Goal: Task Accomplishment & Management: Use online tool/utility

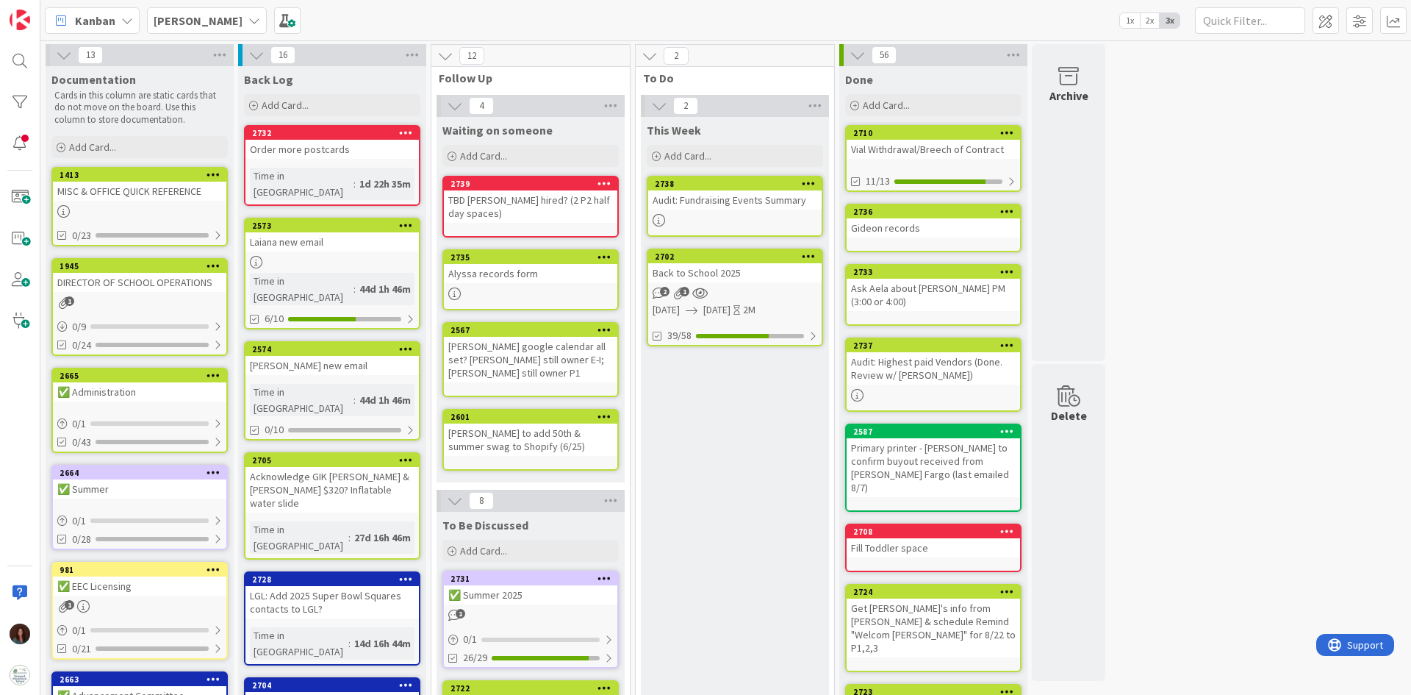
click at [784, 264] on div "Back to School 2025" at bounding box center [734, 272] width 173 height 19
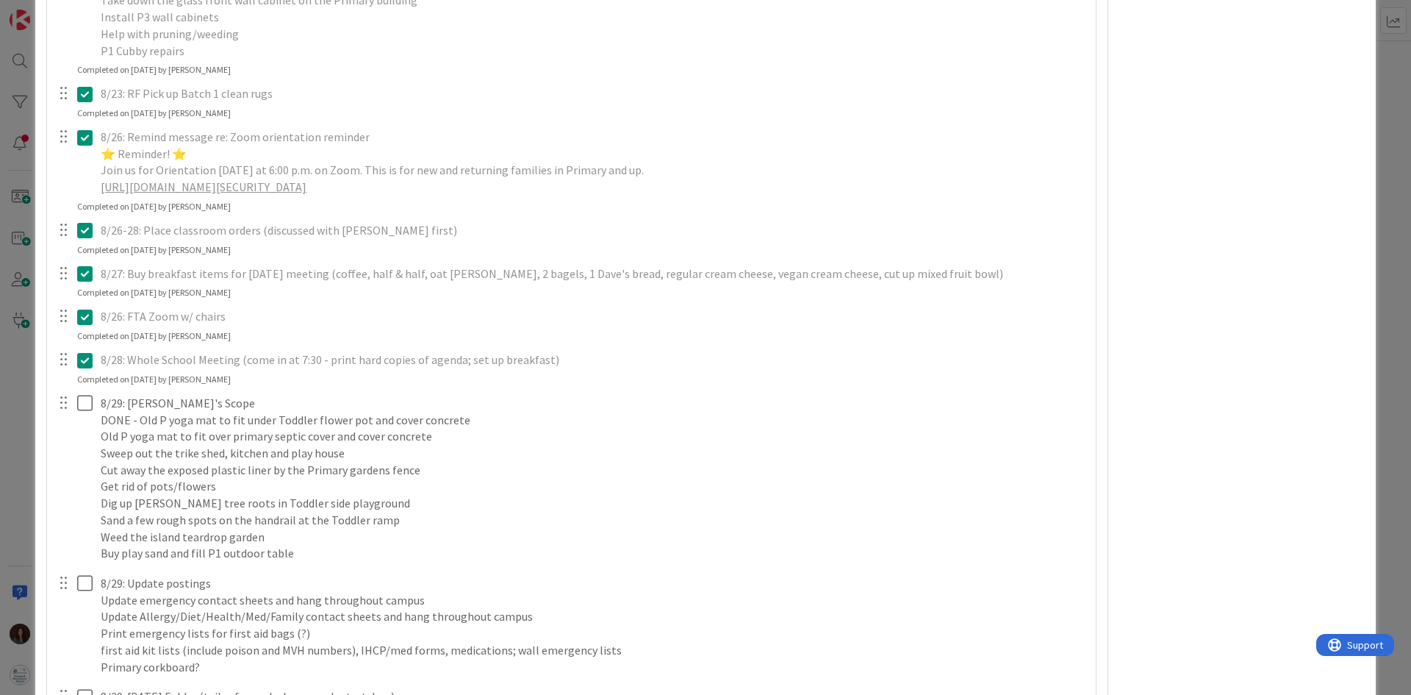
scroll to position [4042, 0]
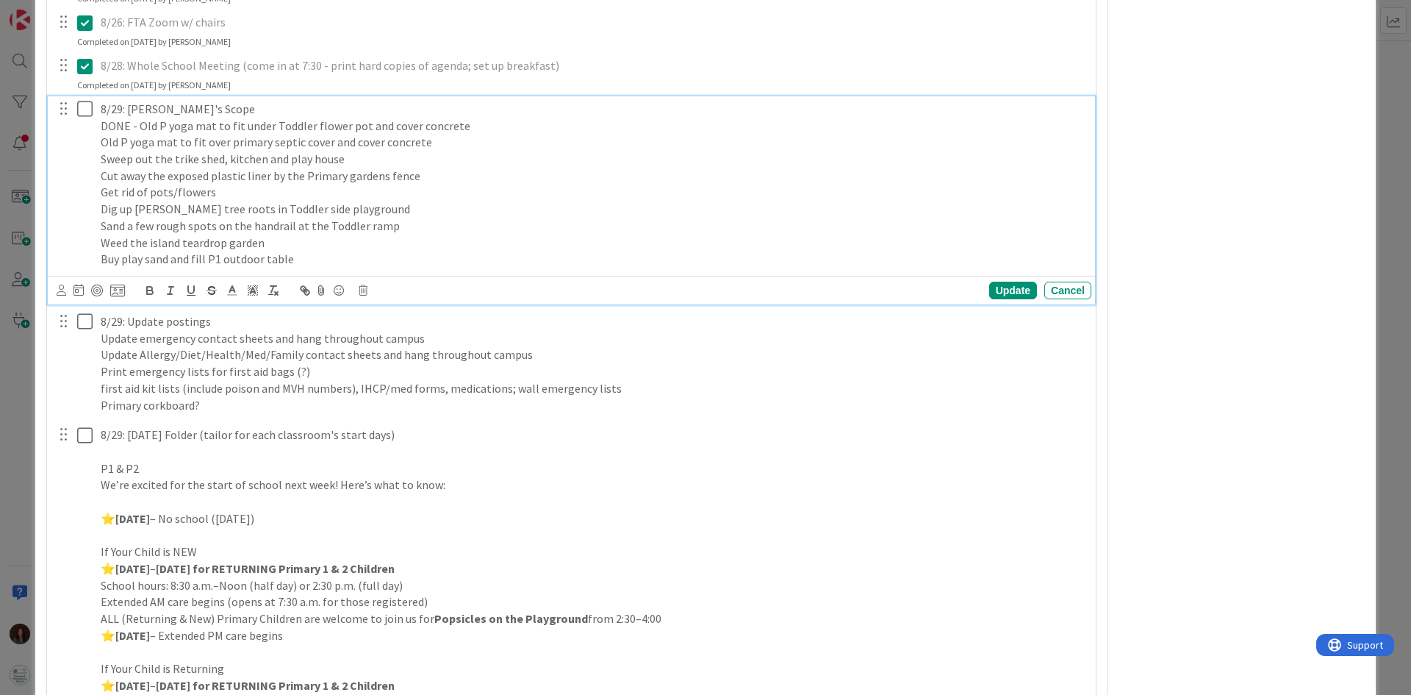
click at [101, 143] on p "Old P yoga mat to fit over primary septic cover and cover concrete" at bounding box center [593, 142] width 985 height 17
type textarea "x"
click at [992, 286] on div "Update" at bounding box center [1014, 291] width 48 height 18
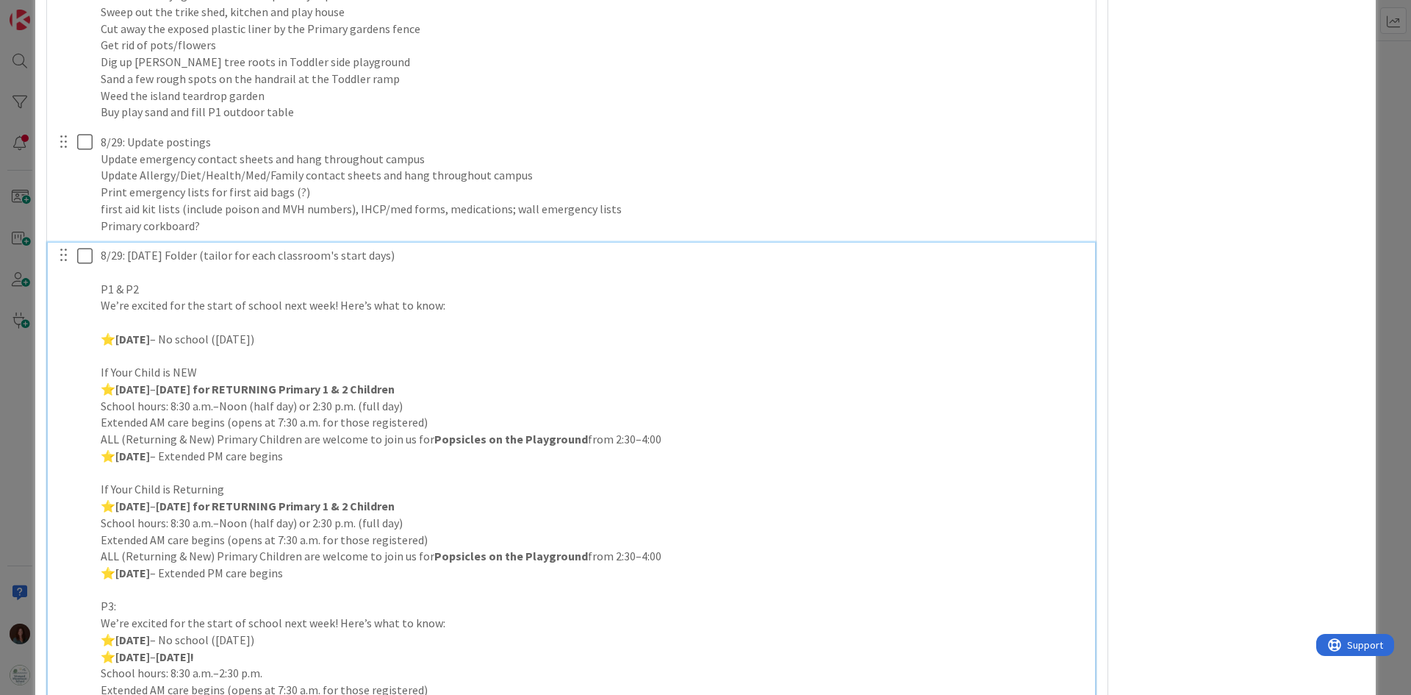
scroll to position [4481, 0]
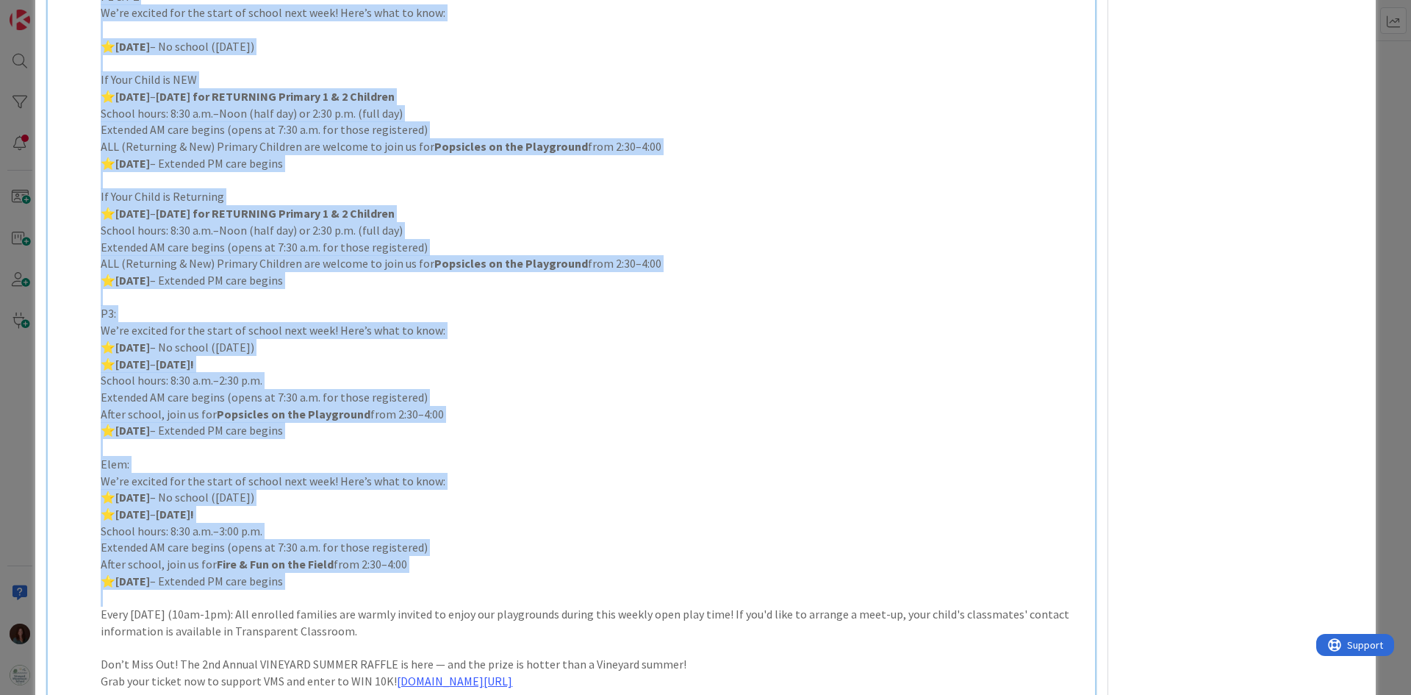
drag, startPoint x: 101, startPoint y: 254, endPoint x: 433, endPoint y: 595, distance: 475.2
click at [433, 595] on div "8/29: Friday Folder (tailor for each classroom's start days) P1 & P2 We’re exci…" at bounding box center [593, 338] width 997 height 777
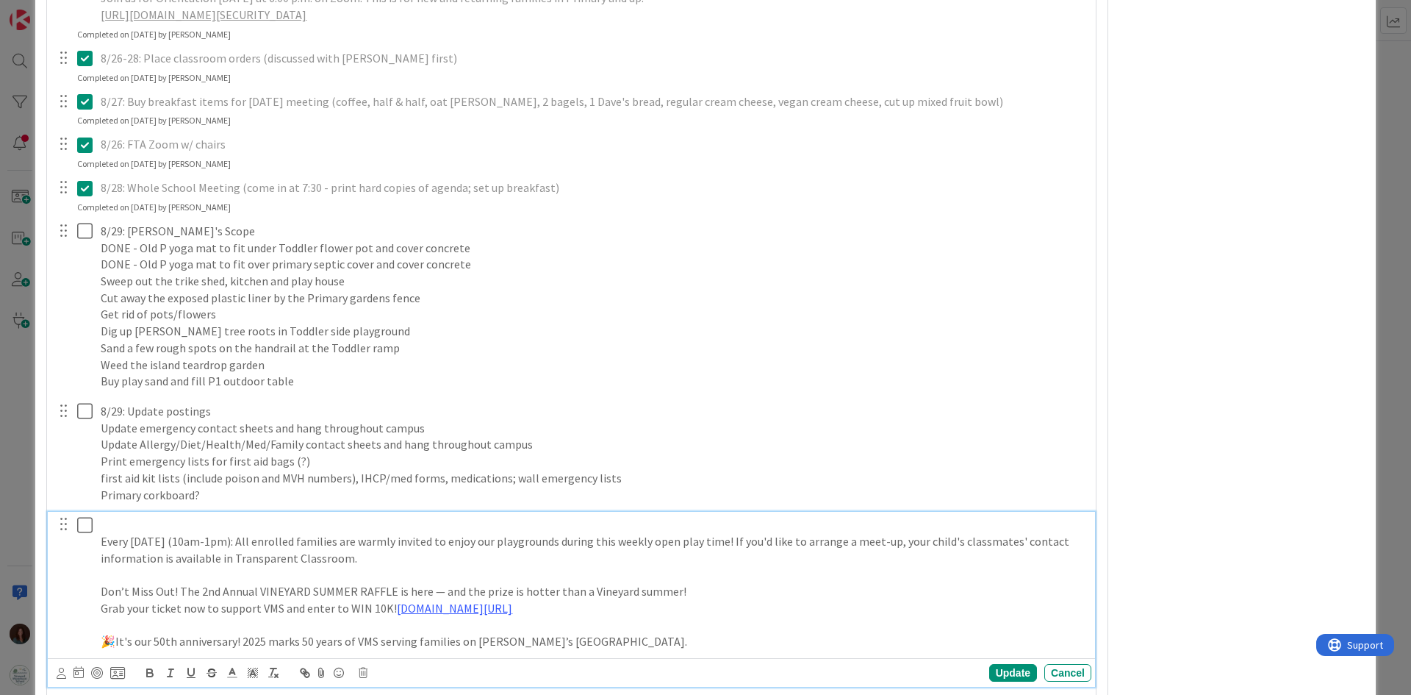
scroll to position [4067, 0]
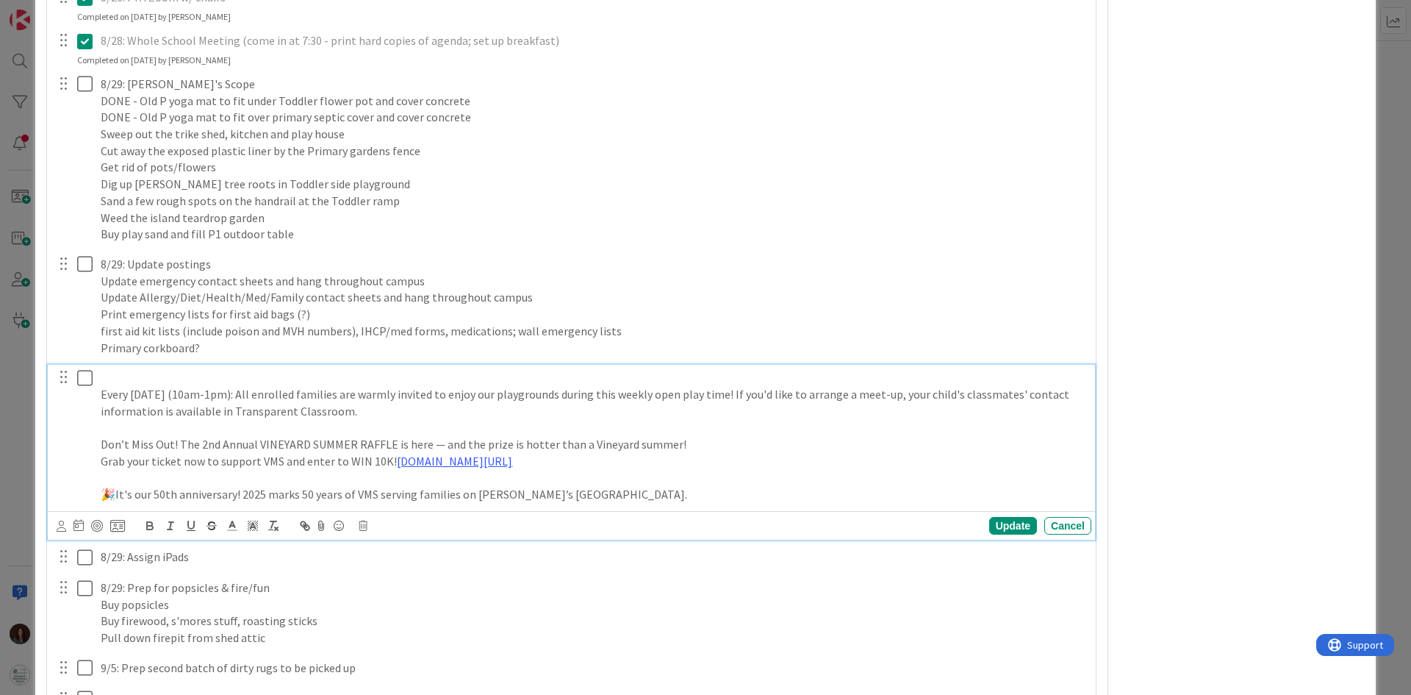
click at [101, 395] on p "Every Saturday (10am-1pm): All enrolled families are warmly invited to enjoy ou…" at bounding box center [593, 402] width 985 height 33
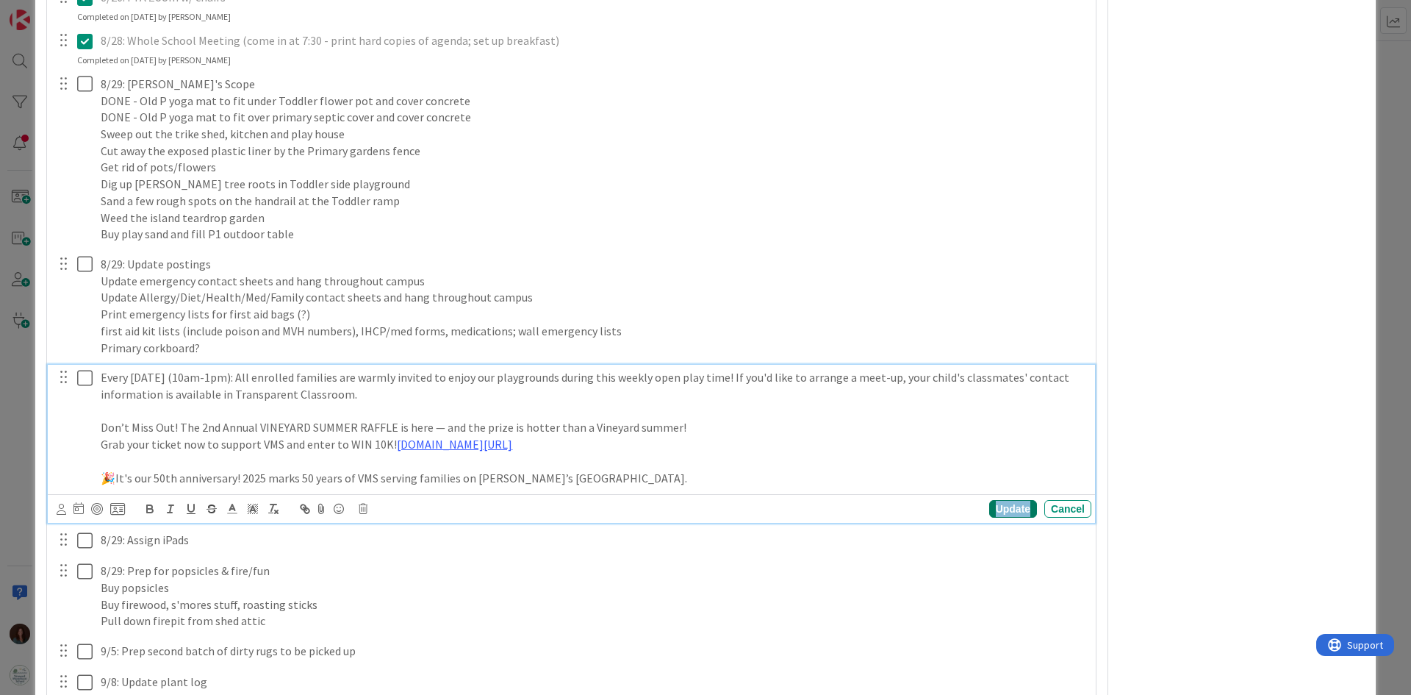
click at [1005, 504] on div "Update" at bounding box center [1014, 509] width 48 height 18
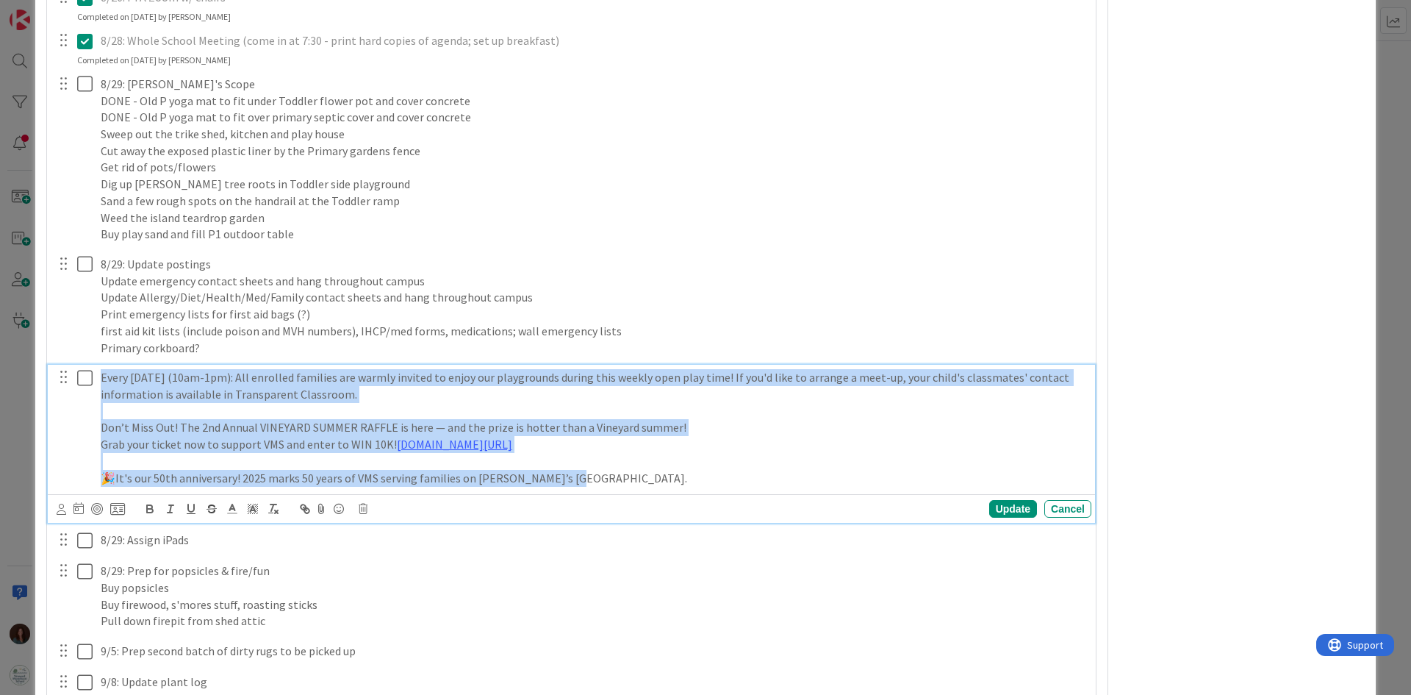
drag, startPoint x: 595, startPoint y: 477, endPoint x: 90, endPoint y: 375, distance: 515.3
click at [90, 375] on div "Every Saturday (10am-1pm): All enrolled families are warmly invited to enjoy ou…" at bounding box center [573, 428] width 1038 height 126
copy div "Every Saturday (10am-1pm): All enrolled families are warmly invited to enjoy ou…"
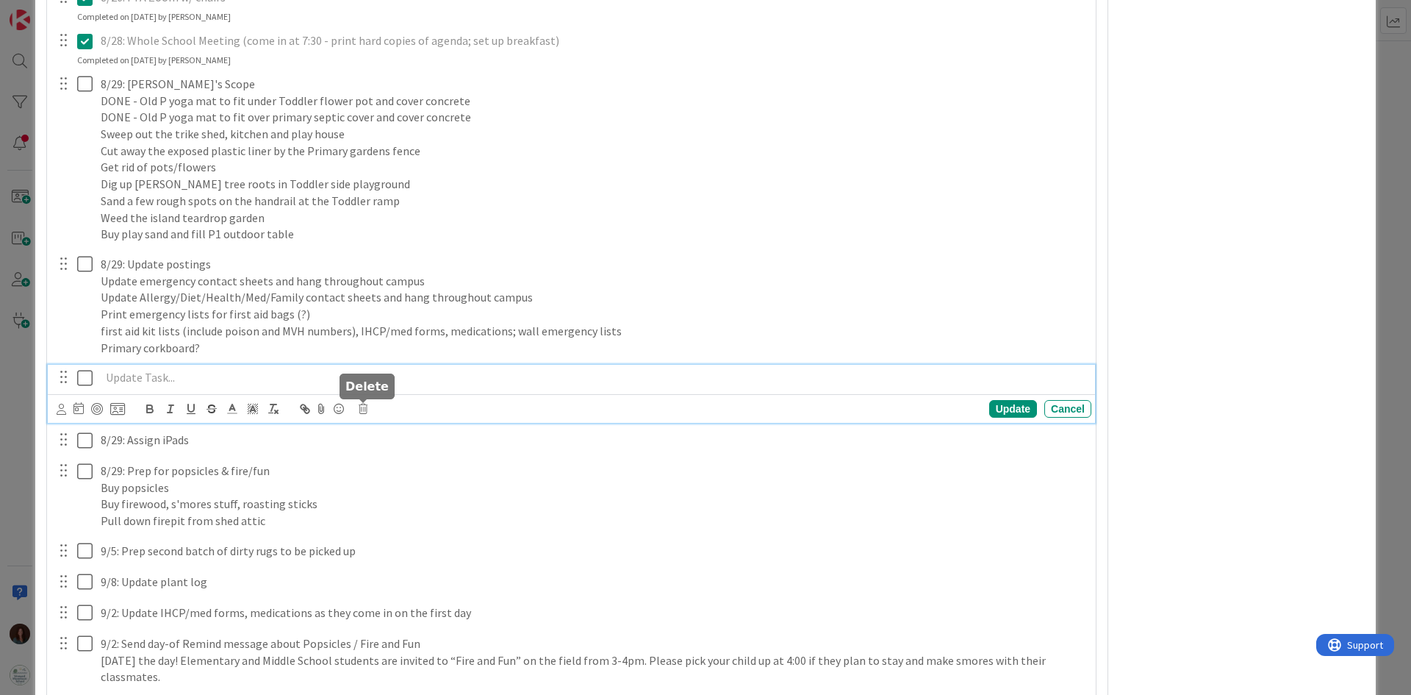
click at [359, 409] on icon at bounding box center [363, 409] width 9 height 10
click at [408, 472] on div "Delete" at bounding box center [400, 471] width 54 height 26
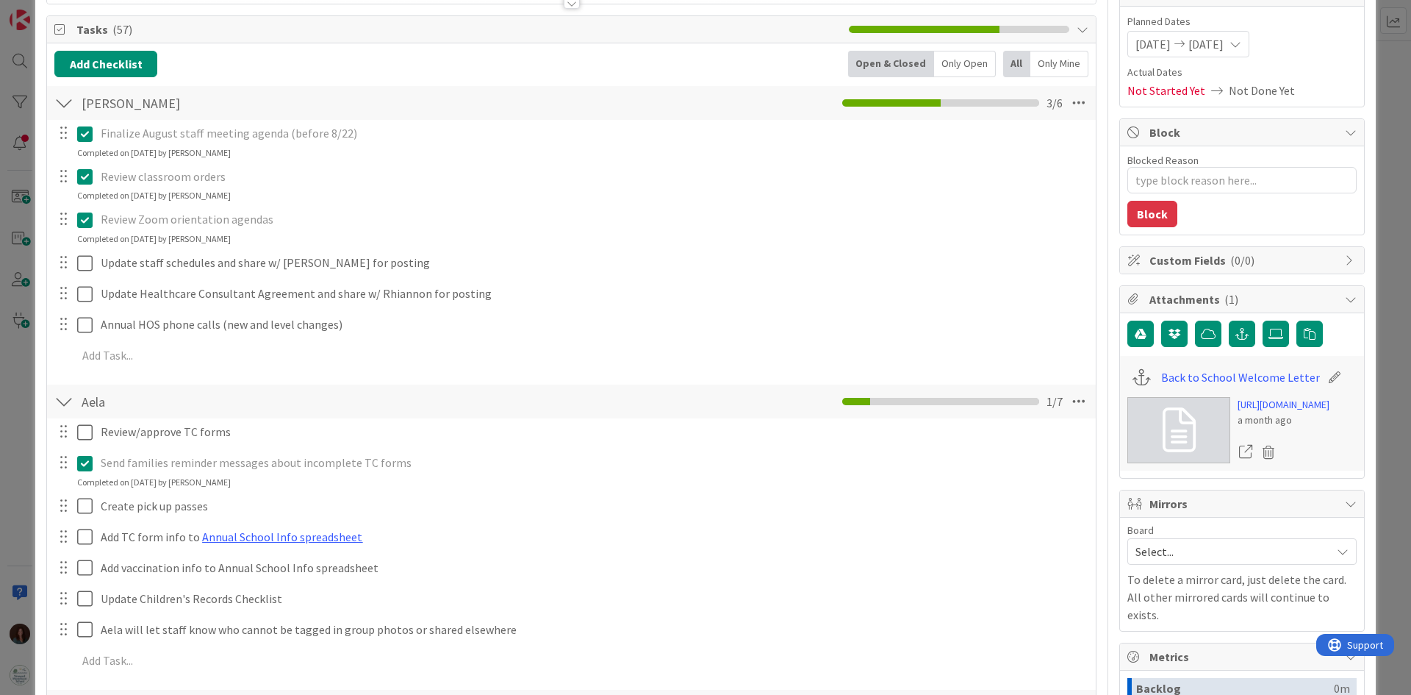
scroll to position [0, 0]
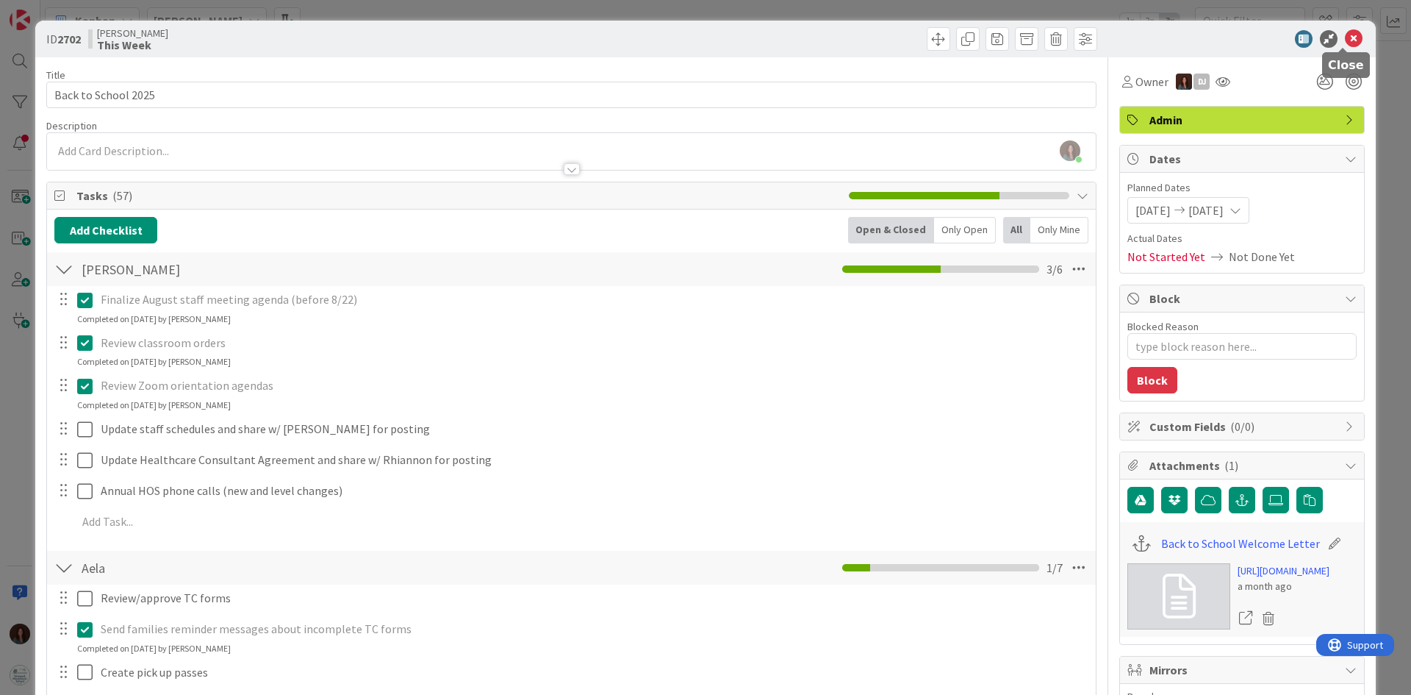
click at [1345, 41] on icon at bounding box center [1354, 39] width 18 height 18
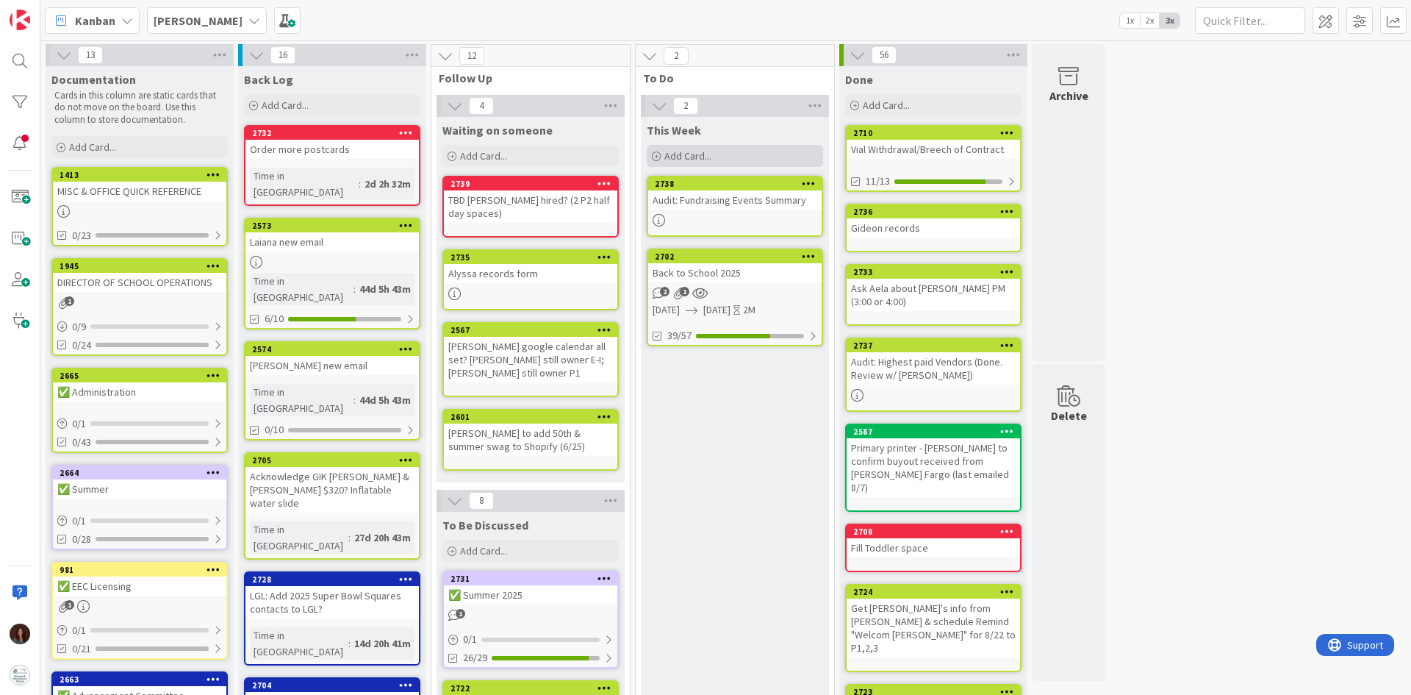
click at [770, 160] on div "Add Card..." at bounding box center [735, 156] width 176 height 22
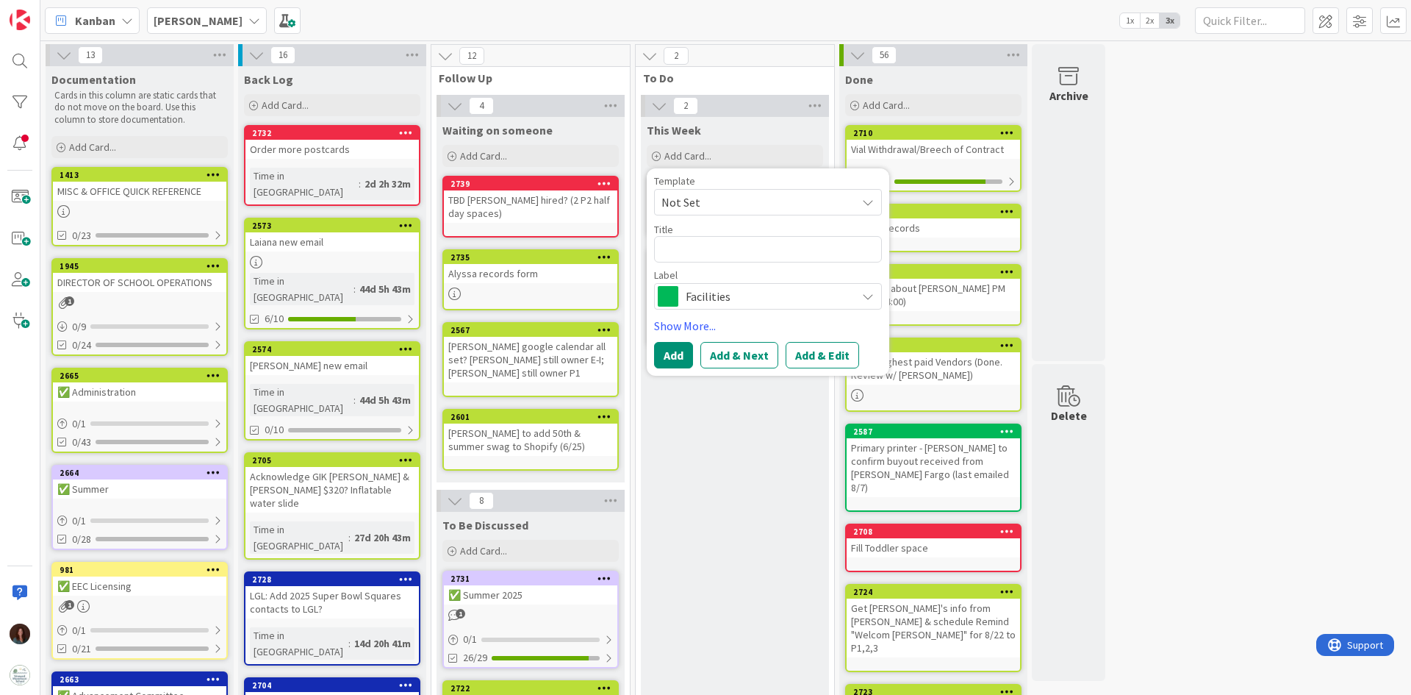
type textarea "x"
type textarea "F"
type textarea "x"
type textarea "Fr"
type textarea "x"
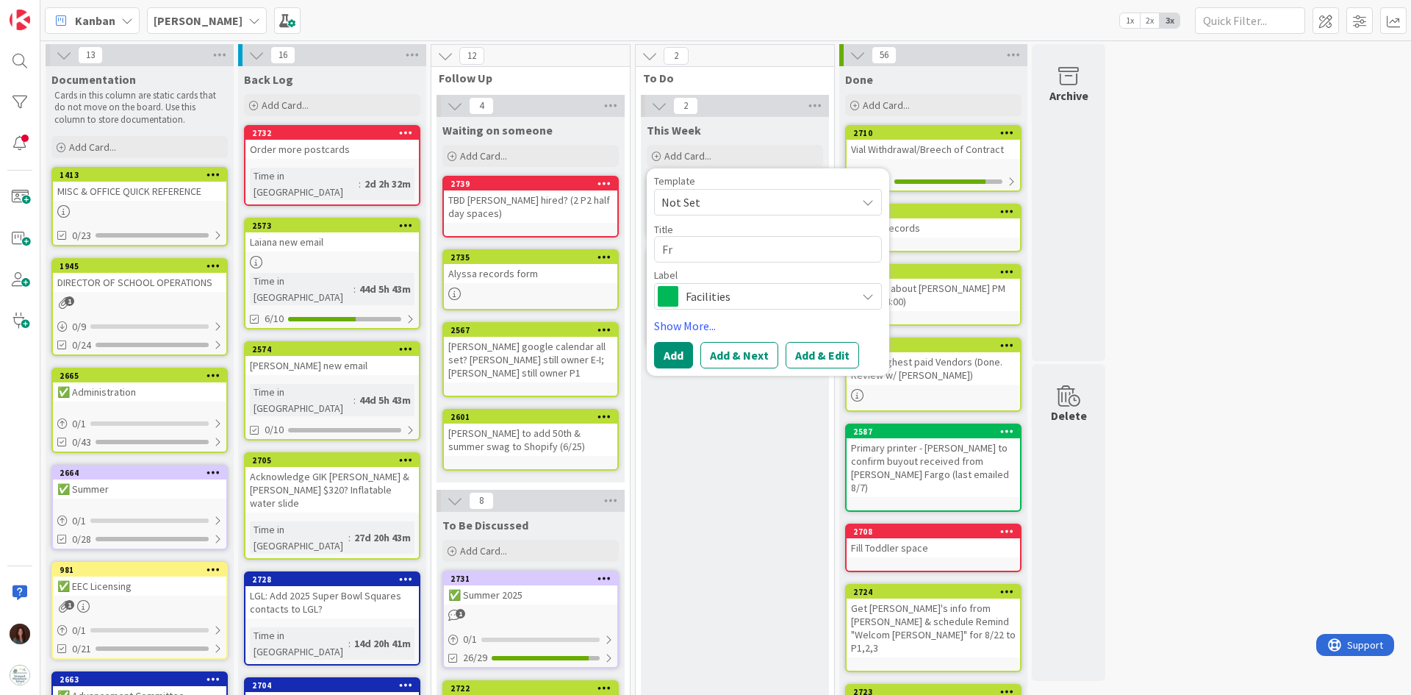
type textarea "Fri"
type textarea "x"
type textarea "Frid"
type textarea "x"
type textarea "Frida"
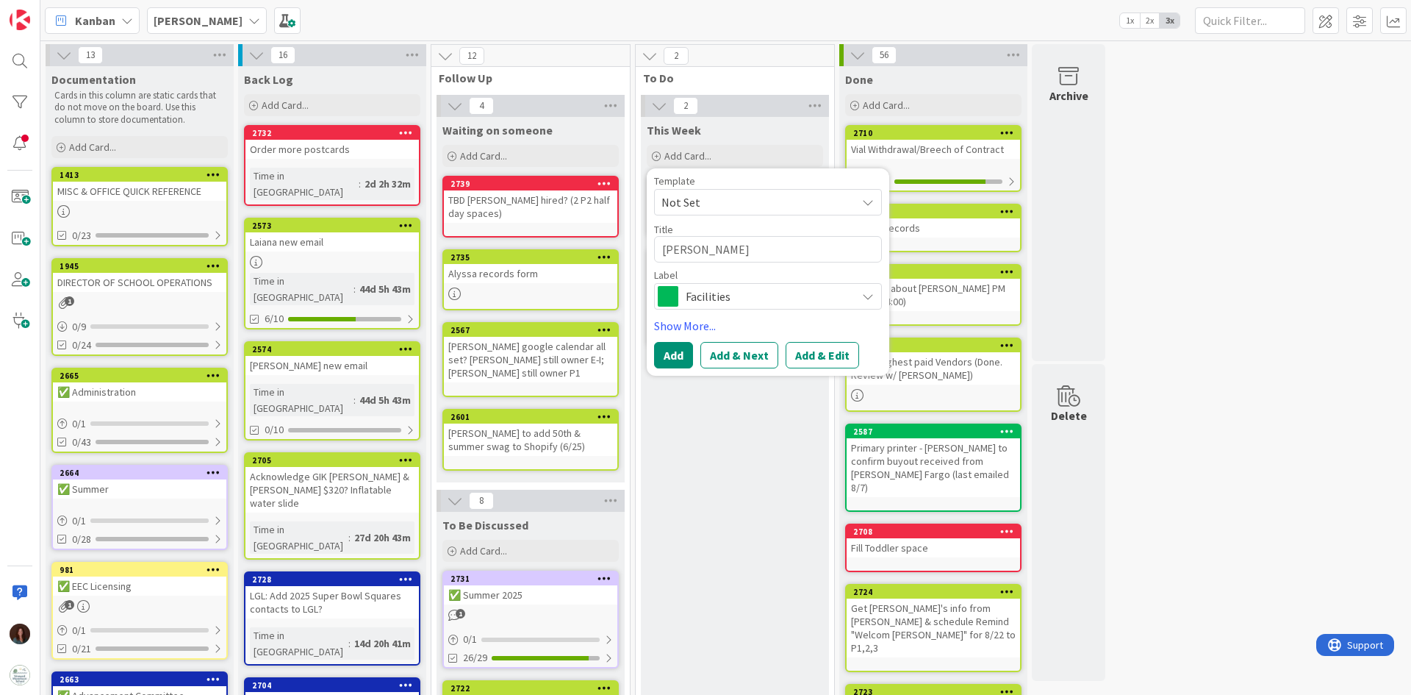
type textarea "x"
type textarea "Friday"
type textarea "x"
type textarea "Friday F"
type textarea "x"
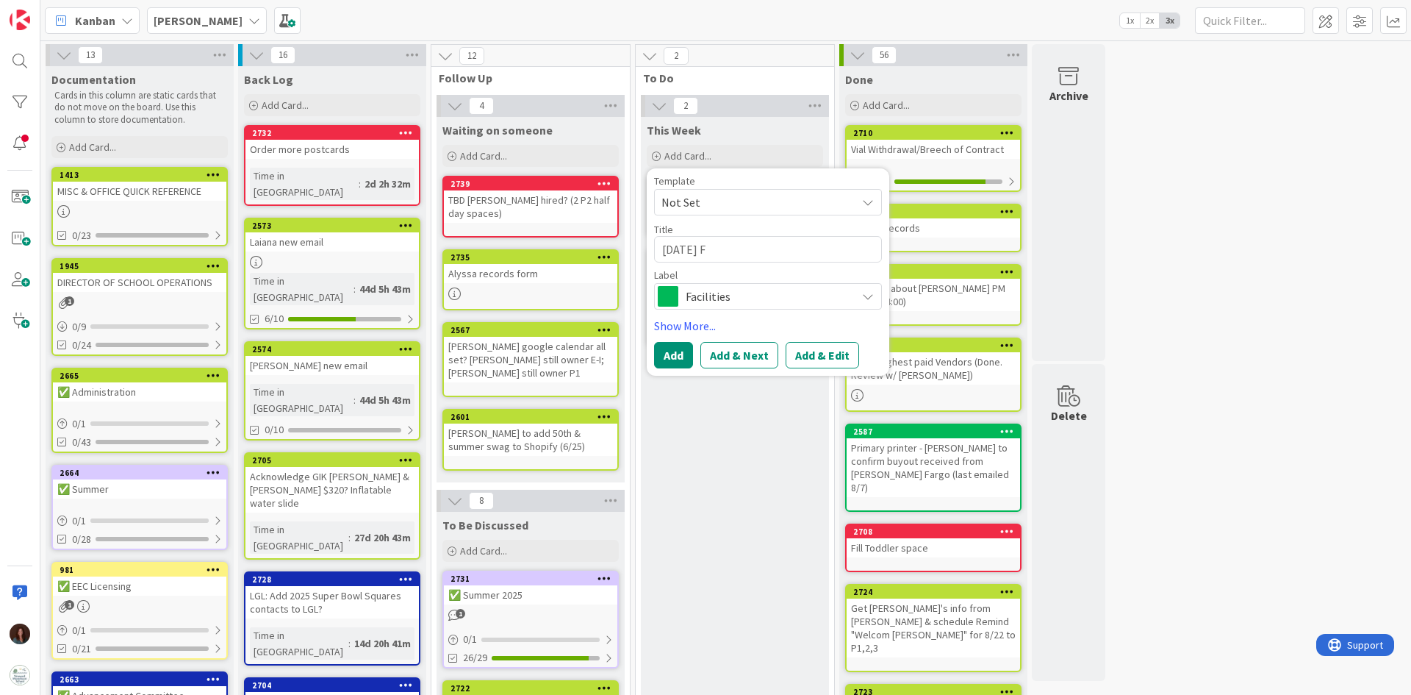
type textarea "Friday Fo"
type textarea "x"
type textarea "Friday Fol"
type textarea "x"
type textarea "Friday Fold"
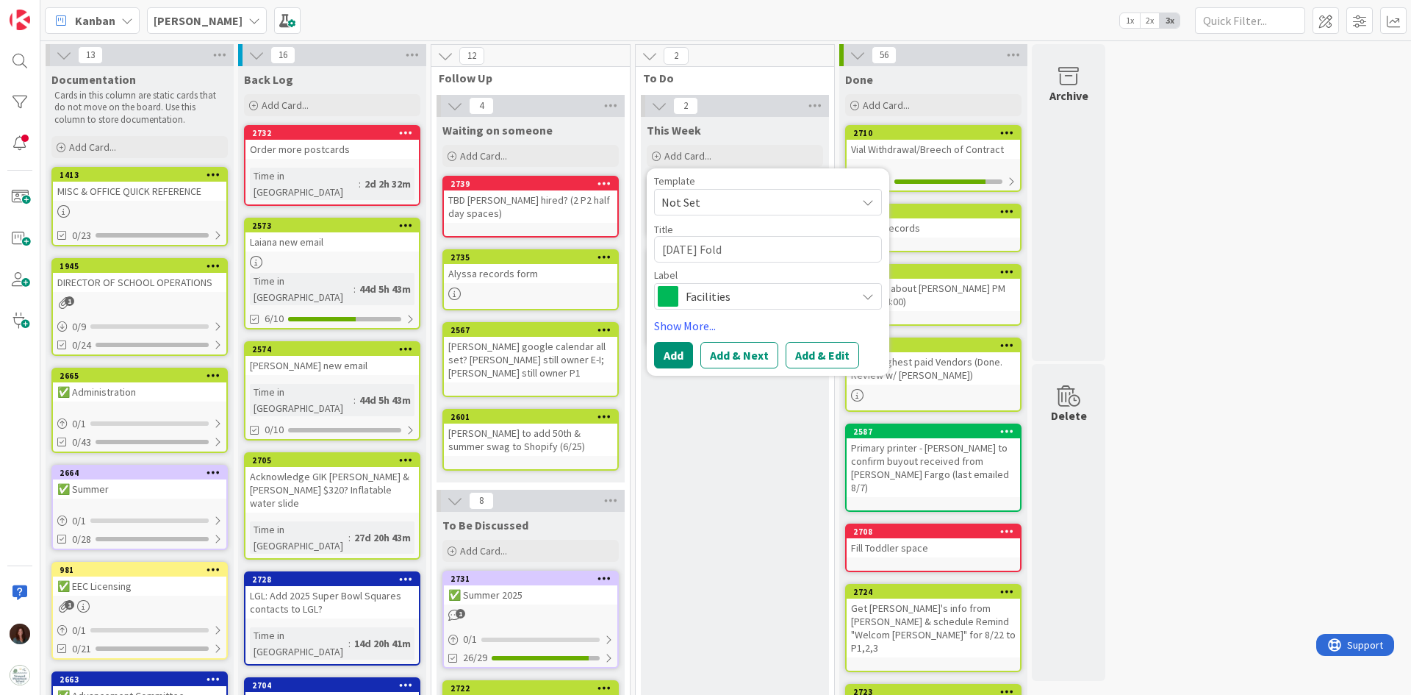
type textarea "x"
type textarea "Friday Folde"
type textarea "x"
type textarea "[DATE] Folder"
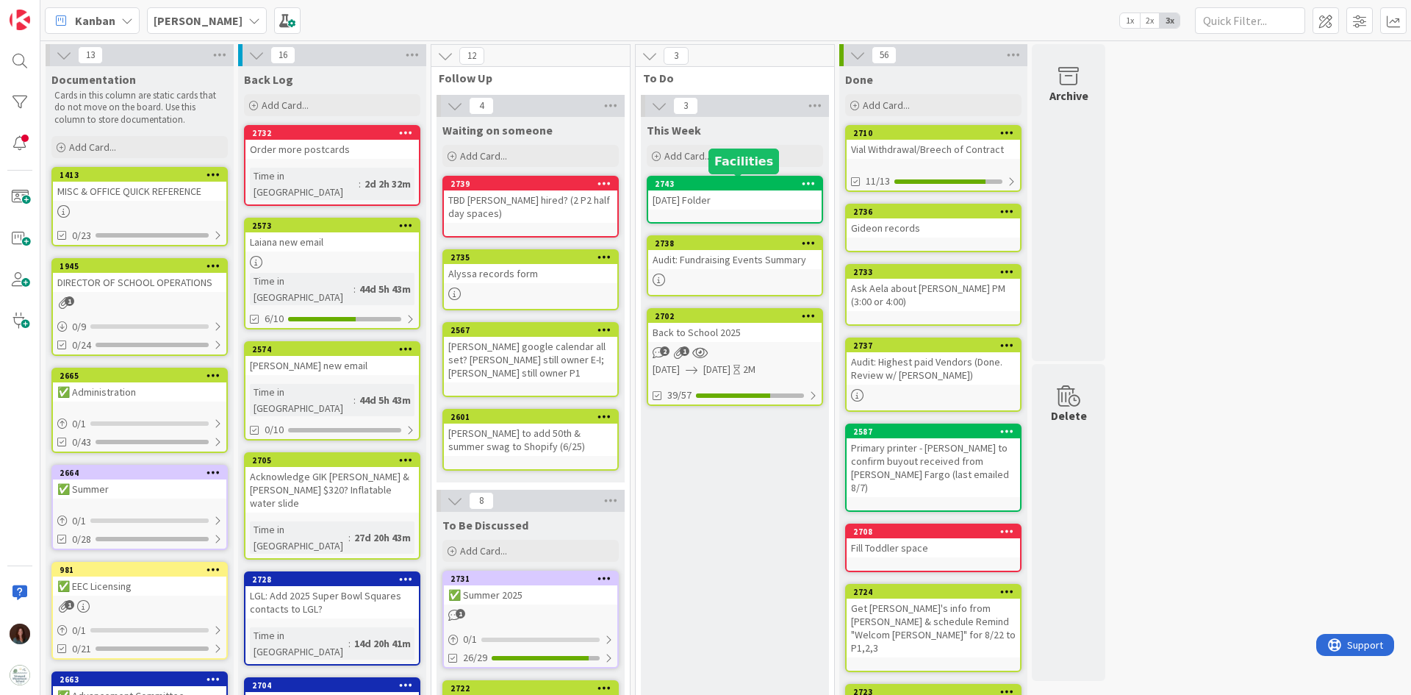
click at [789, 202] on div "[DATE] Folder" at bounding box center [734, 199] width 173 height 19
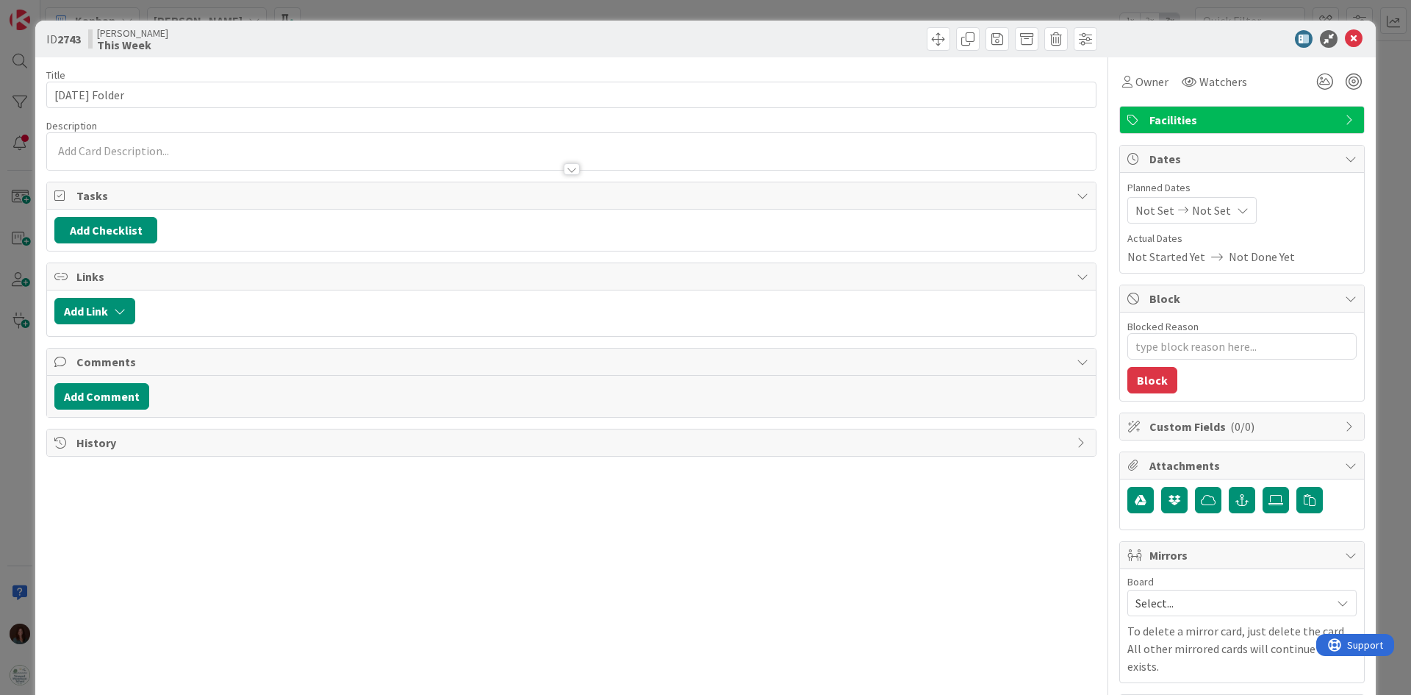
click at [1241, 110] on div "Facilities" at bounding box center [1242, 120] width 244 height 26
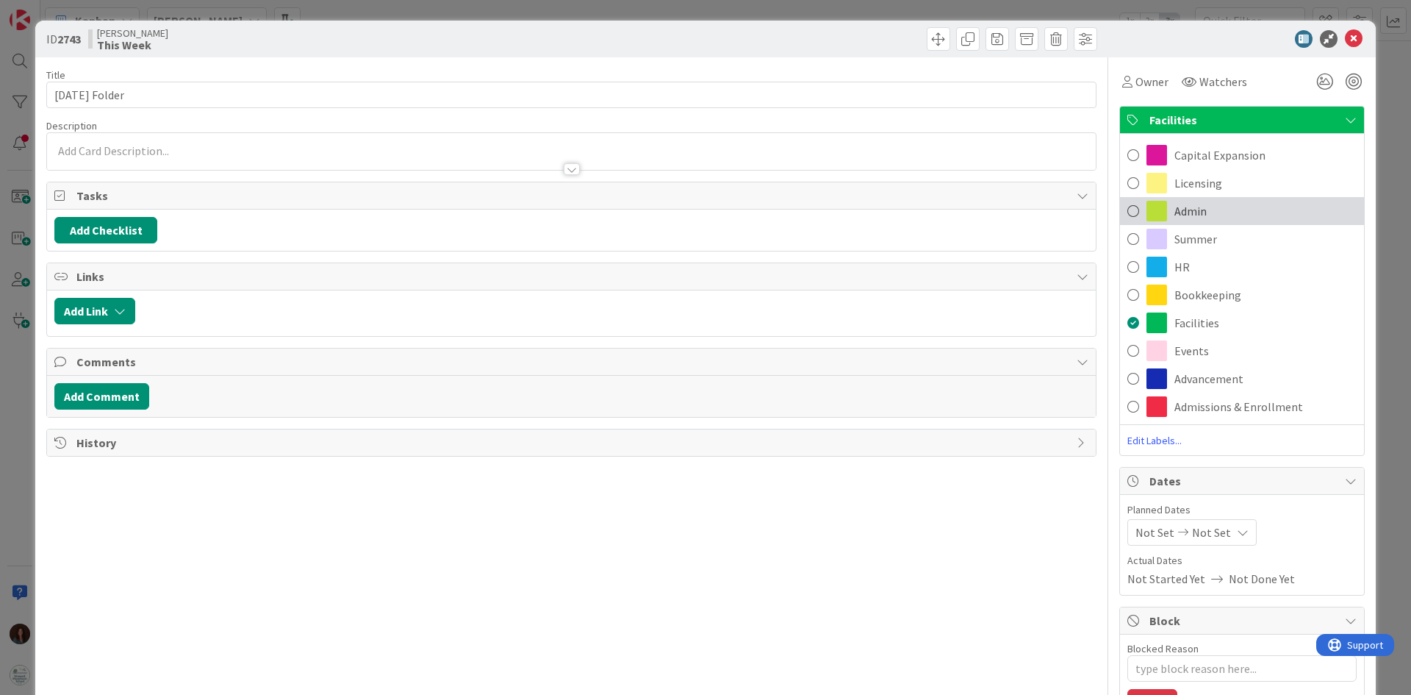
click at [1198, 209] on div "Admin" at bounding box center [1242, 211] width 244 height 28
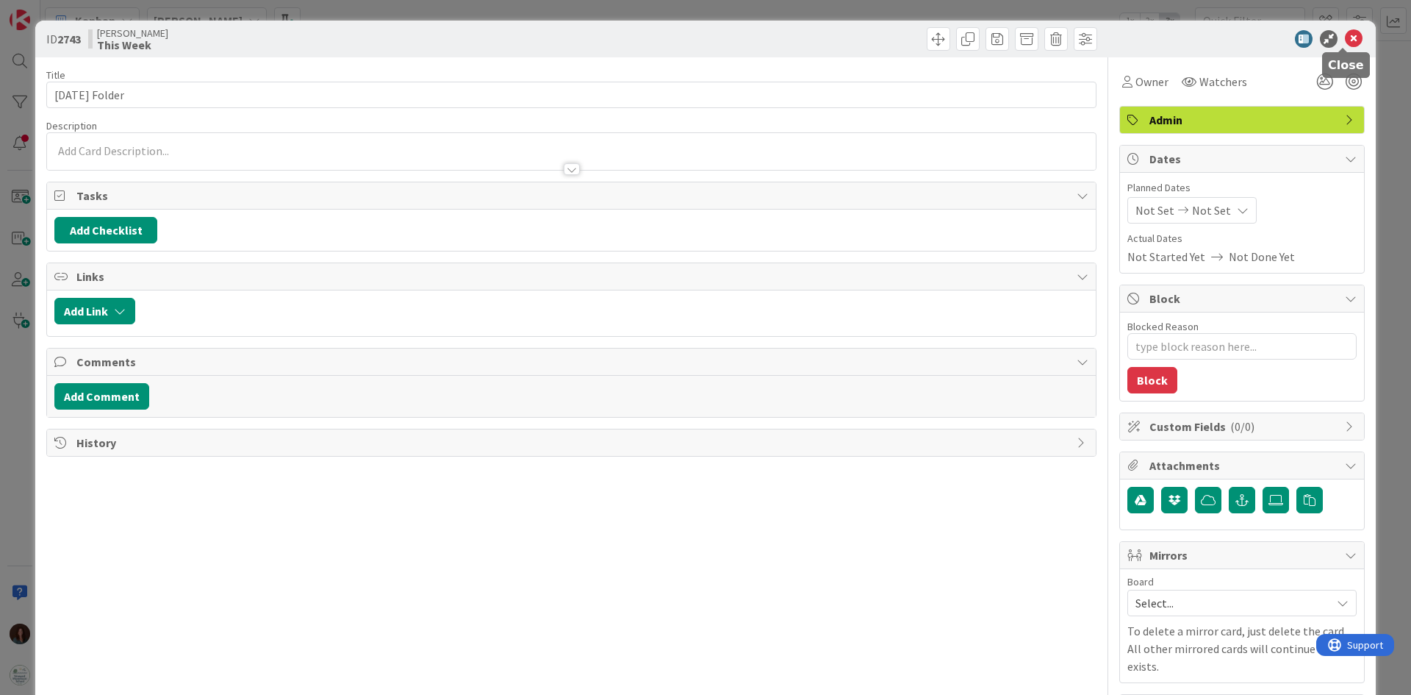
click at [1345, 43] on icon at bounding box center [1354, 39] width 18 height 18
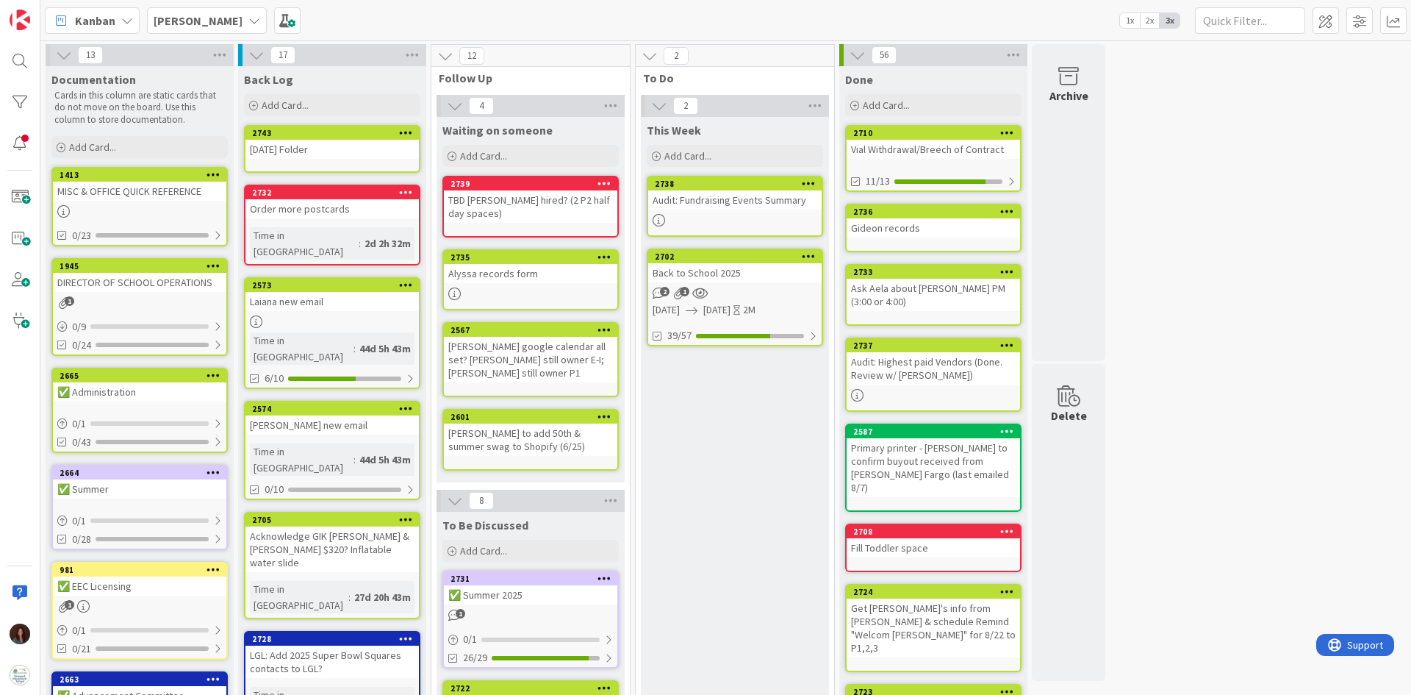
click at [325, 155] on div "[DATE] Folder" at bounding box center [332, 149] width 173 height 19
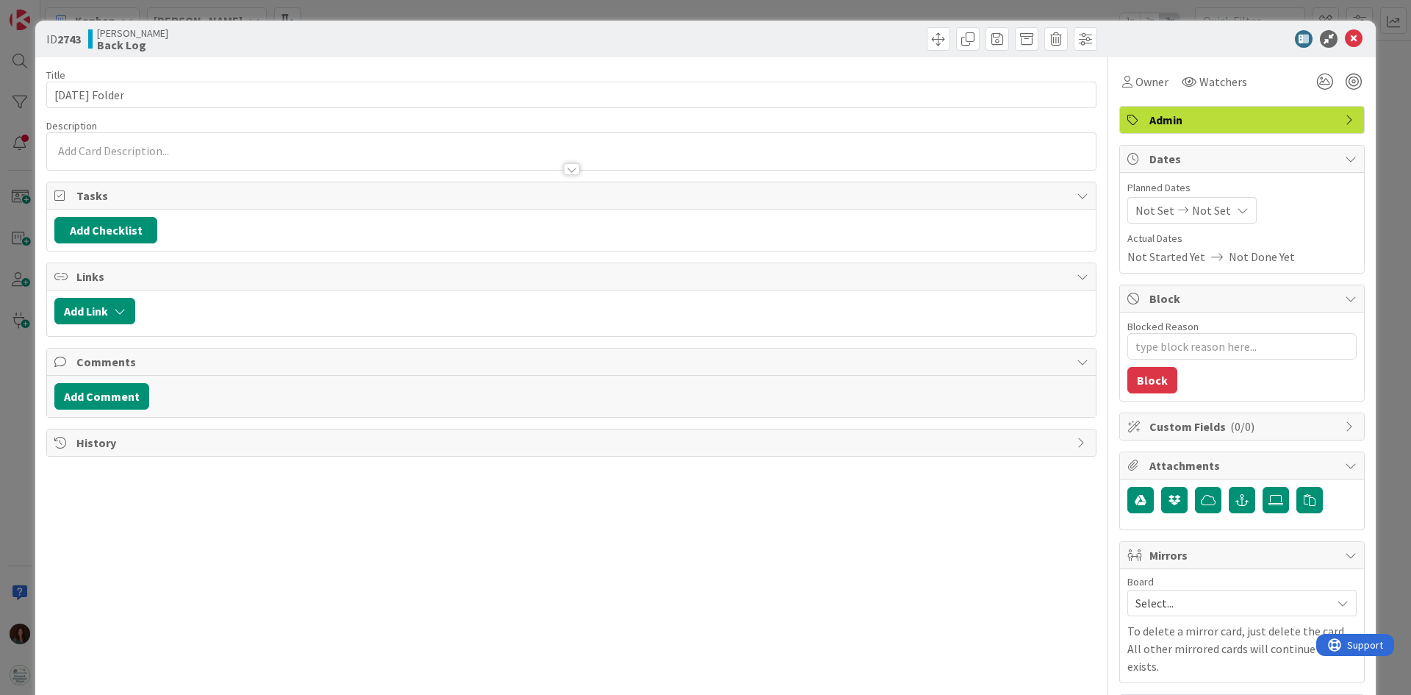
click at [178, 151] on p at bounding box center [571, 151] width 1034 height 17
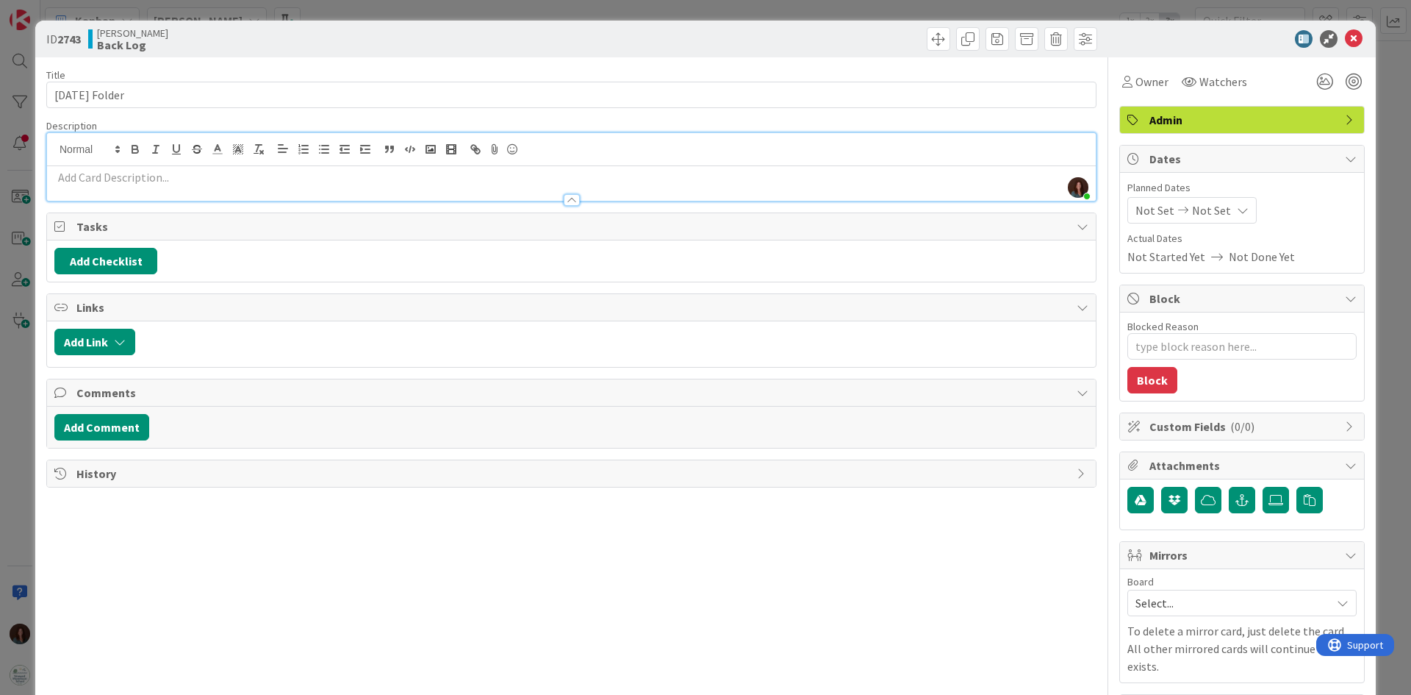
click at [157, 183] on p at bounding box center [571, 177] width 1034 height 17
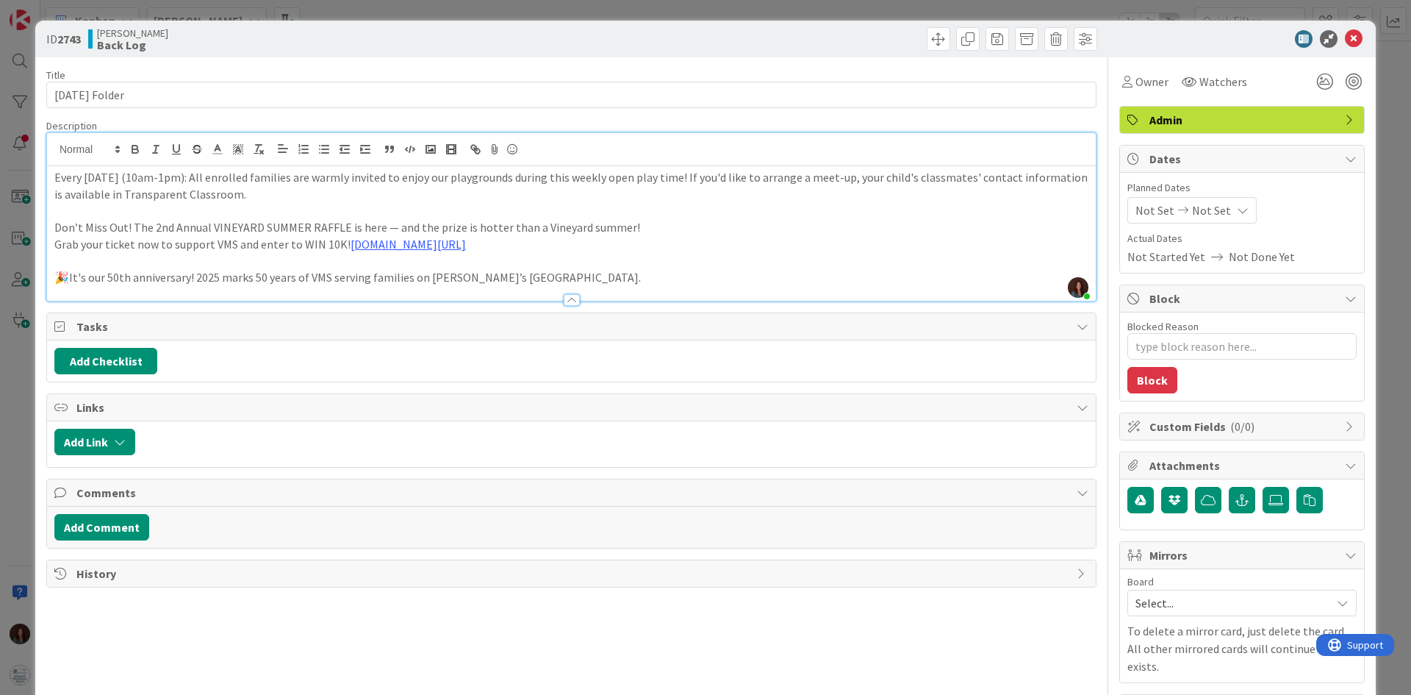
type textarea "x"
click at [1345, 40] on icon at bounding box center [1354, 39] width 18 height 18
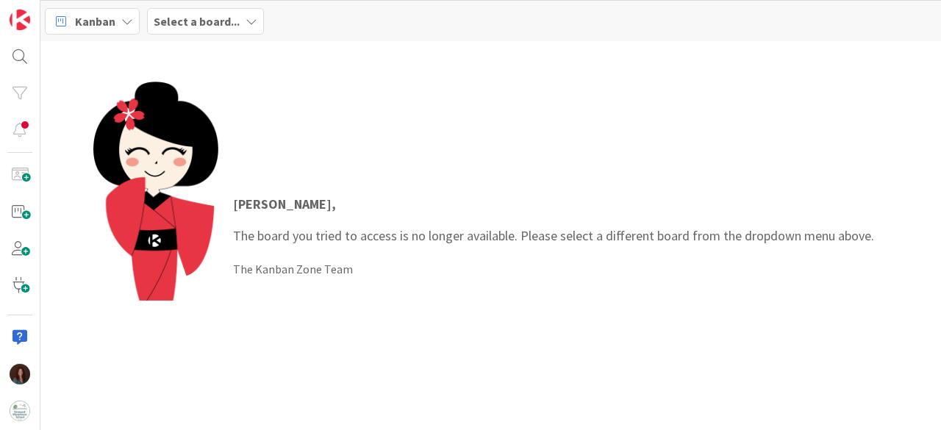
click at [194, 28] on span "Select a board..." at bounding box center [197, 21] width 86 height 18
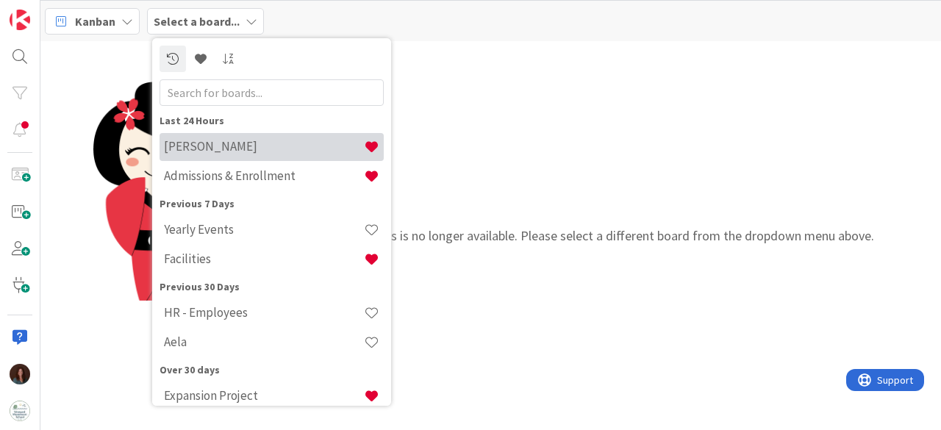
click at [245, 146] on h4 "[PERSON_NAME]" at bounding box center [264, 146] width 200 height 15
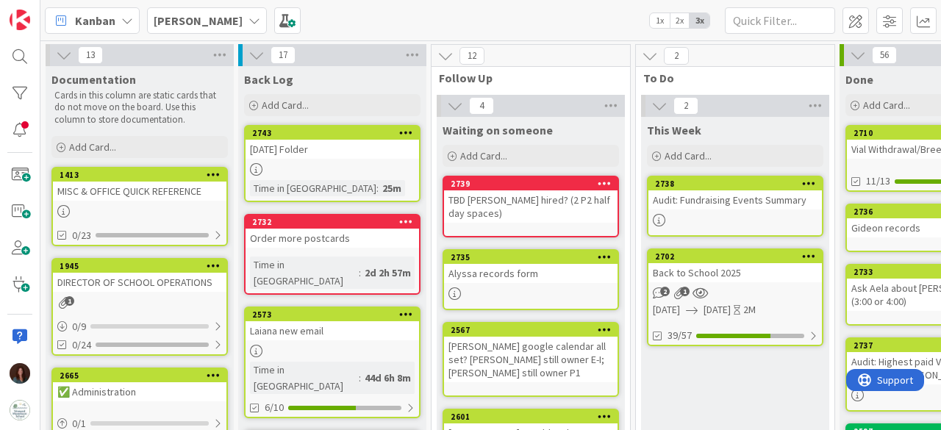
click at [171, 186] on div "MISC & OFFICE QUICK REFERENCE" at bounding box center [139, 191] width 173 height 19
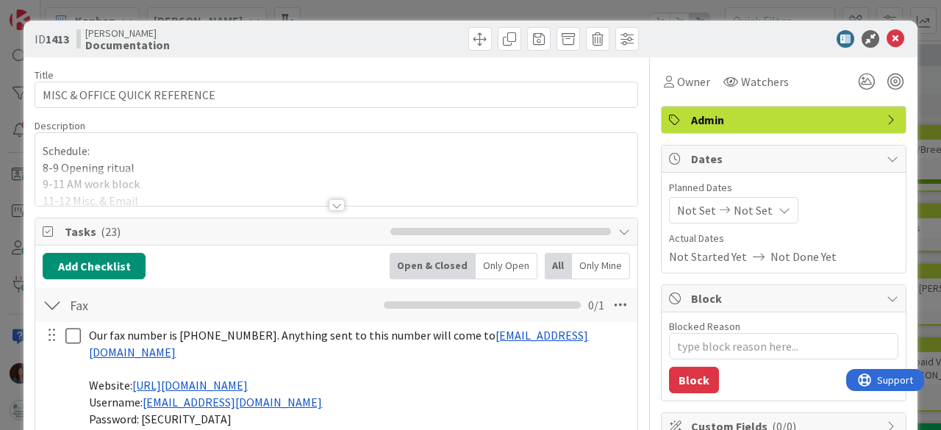
drag, startPoint x: 328, startPoint y: 203, endPoint x: 298, endPoint y: 215, distance: 32.0
click at [329, 203] on div at bounding box center [337, 205] width 16 height 12
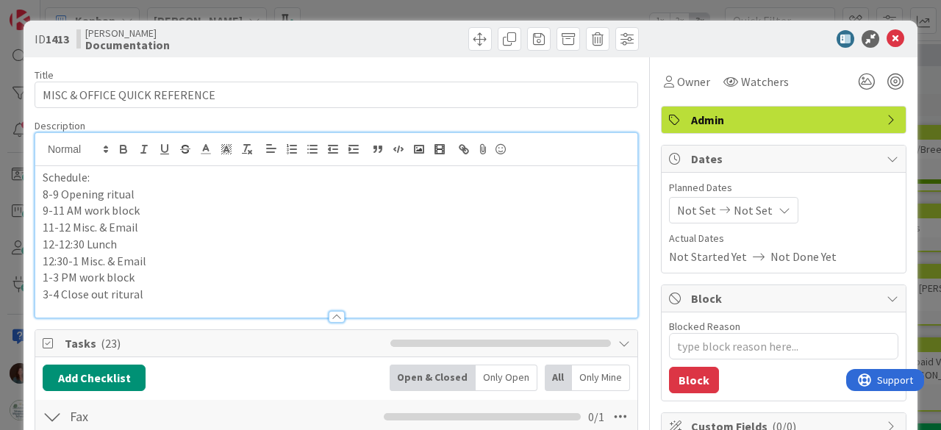
scroll to position [74, 0]
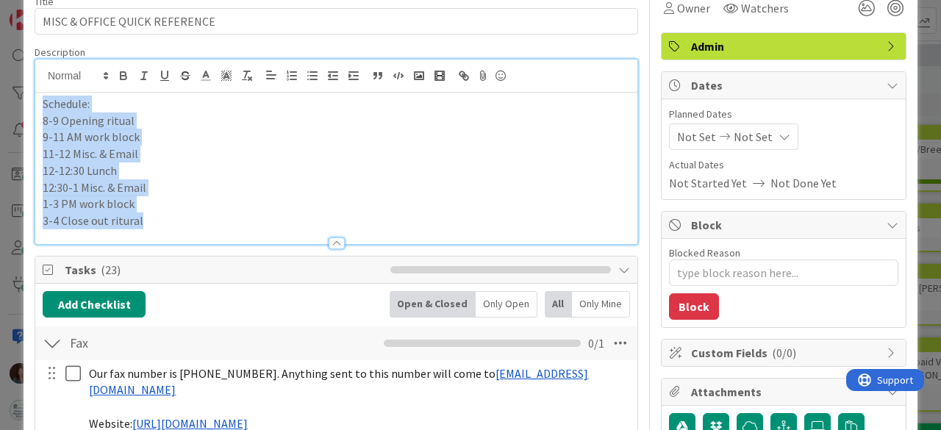
drag, startPoint x: 177, startPoint y: 221, endPoint x: 4, endPoint y: 99, distance: 211.5
click at [4, 99] on div "ID 1413 Rhiannon Documentation Title 29 / 128 MISC & OFFICE QUICK REFERENCE Des…" at bounding box center [470, 215] width 941 height 430
click at [355, 257] on div "Tasks ( 23 )" at bounding box center [336, 270] width 602 height 27
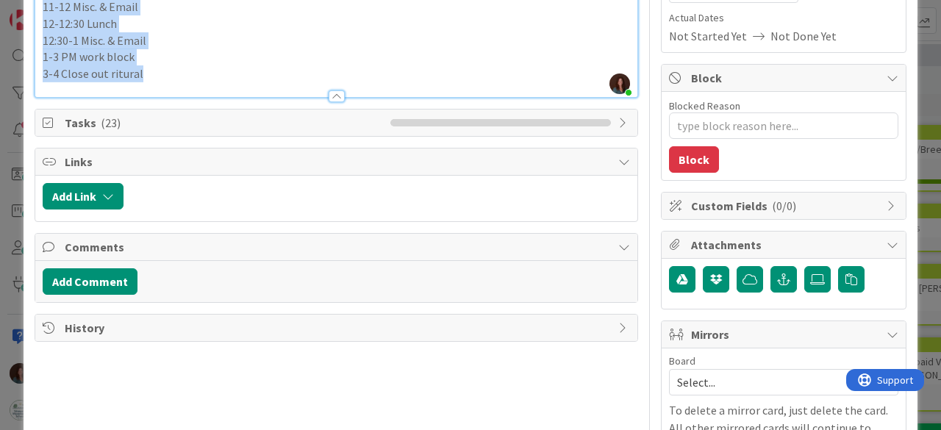
scroll to position [200, 0]
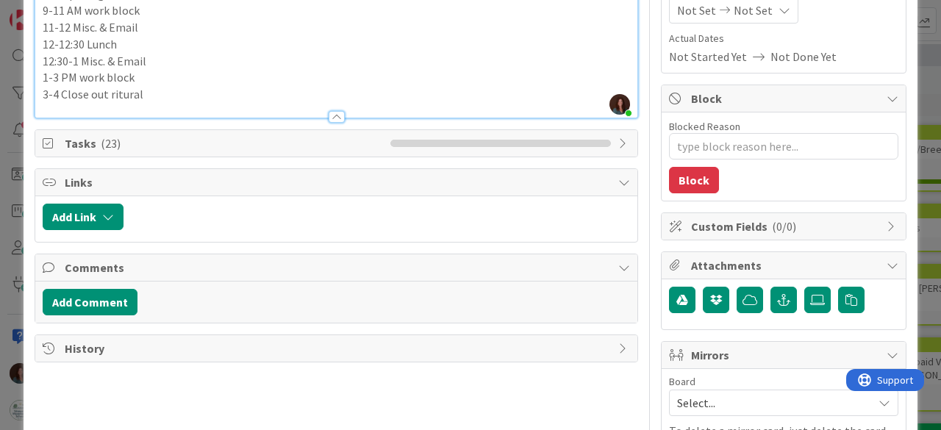
click at [330, 112] on div at bounding box center [337, 117] width 16 height 12
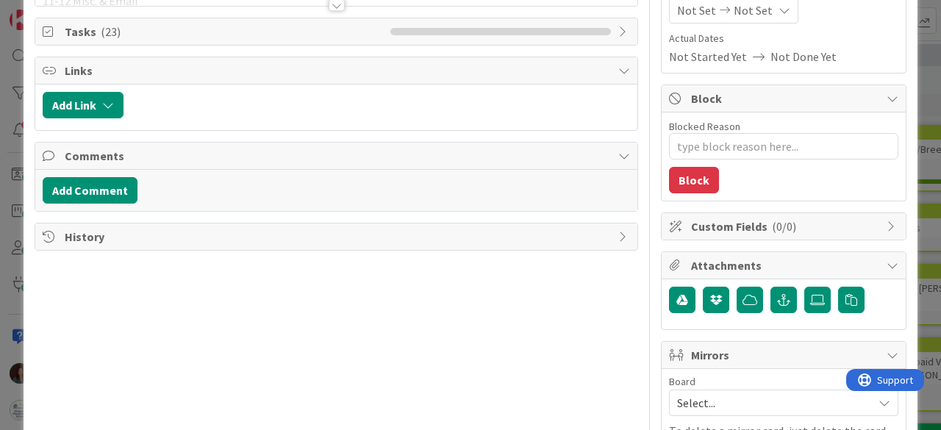
click at [117, 31] on span "Tasks ( 23 )" at bounding box center [224, 32] width 318 height 18
type textarea "x"
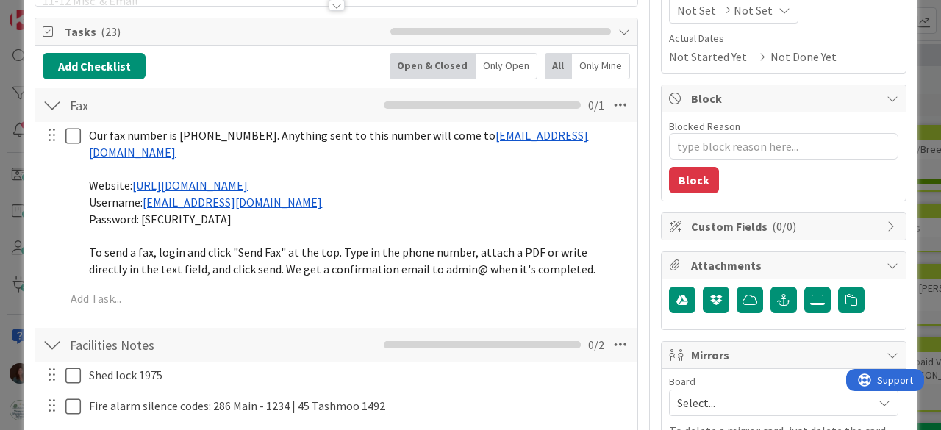
scroll to position [0, 0]
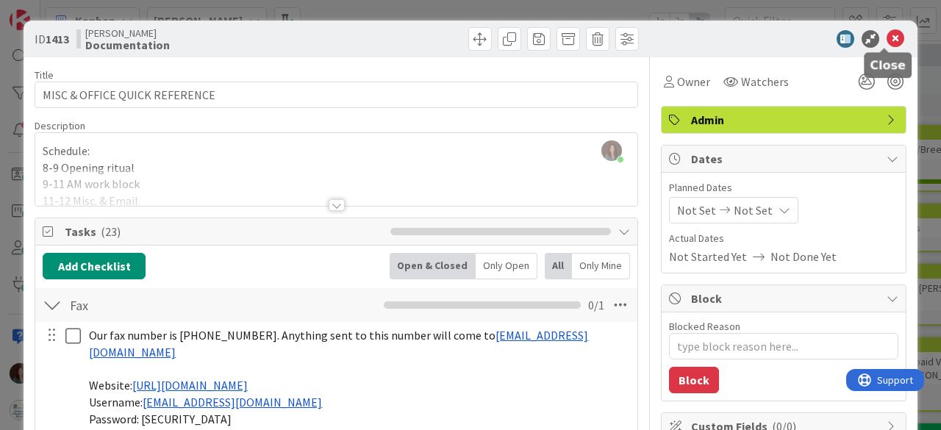
click at [887, 37] on icon at bounding box center [896, 39] width 18 height 18
